Goal: Information Seeking & Learning: Learn about a topic

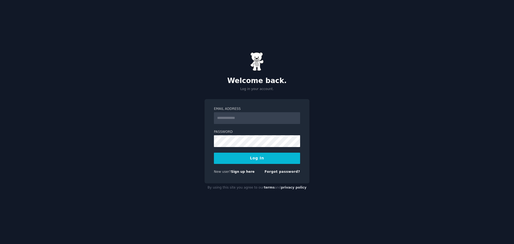
click at [251, 114] on input "Email Address" at bounding box center [257, 118] width 86 height 12
type input "**********"
click at [256, 154] on button "Log In" at bounding box center [257, 157] width 86 height 11
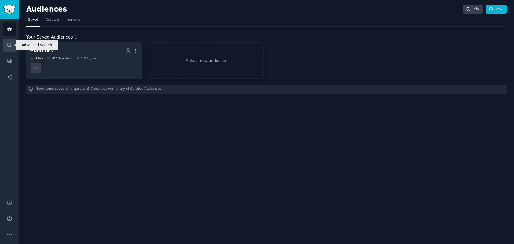
click at [8, 47] on icon "Sidebar" at bounding box center [10, 45] width 6 height 6
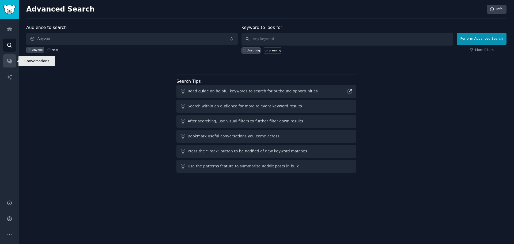
click at [7, 59] on icon "Sidebar" at bounding box center [9, 61] width 4 height 4
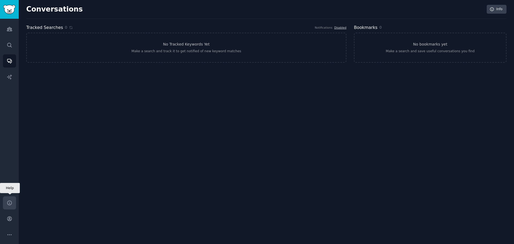
click at [8, 200] on icon "Sidebar" at bounding box center [10, 203] width 6 height 6
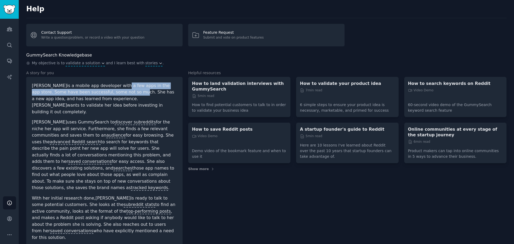
drag, startPoint x: 109, startPoint y: 86, endPoint x: 101, endPoint y: 93, distance: 10.8
click at [101, 93] on p "Angelica is a mobile app developer with a few apps in the app store. Some have …" at bounding box center [104, 98] width 145 height 33
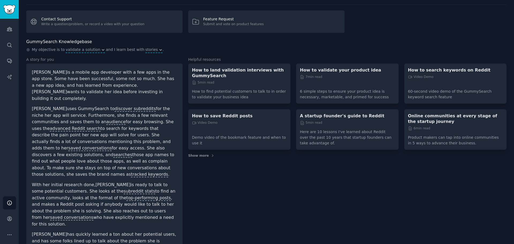
scroll to position [24, 0]
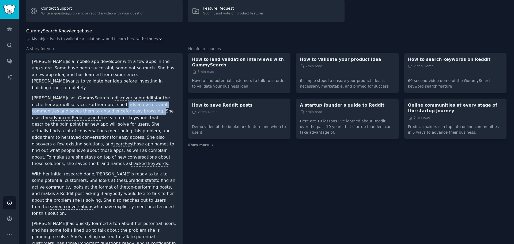
drag, startPoint x: 81, startPoint y: 97, endPoint x: 89, endPoint y: 104, distance: 10.9
click at [89, 104] on p "Angelica uses GummySearch to discover subreddits for the niche her app will ser…" at bounding box center [104, 131] width 145 height 72
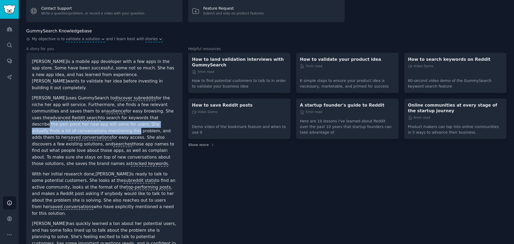
drag, startPoint x: 92, startPoint y: 111, endPoint x: 148, endPoint y: 116, distance: 55.9
click at [148, 116] on p "Angelica uses GummySearch to discover subreddits for the niche her app will ser…" at bounding box center [104, 131] width 145 height 72
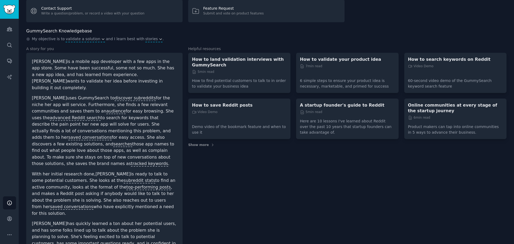
click at [156, 117] on p "Angelica uses GummySearch to discover subreddits for the niche her app will ser…" at bounding box center [104, 131] width 145 height 72
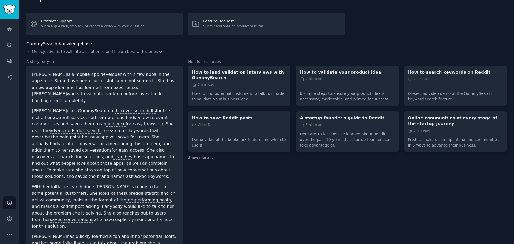
scroll to position [0, 0]
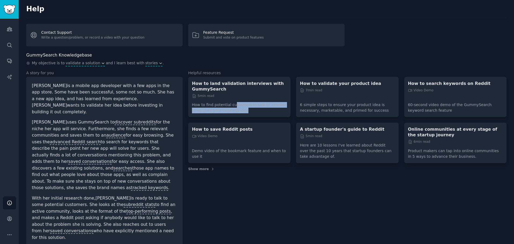
drag, startPoint x: 231, startPoint y: 105, endPoint x: 274, endPoint y: 110, distance: 43.1
click at [272, 109] on p "How to find potential customers to talk to in order to validate your business i…" at bounding box center [239, 105] width 95 height 15
click at [275, 111] on p "How to find potential customers to talk to in order to validate your business i…" at bounding box center [239, 105] width 95 height 15
